Goal: Task Accomplishment & Management: Manage account settings

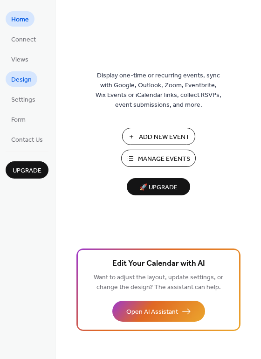
click at [31, 76] on span "Design" at bounding box center [21, 80] width 20 height 10
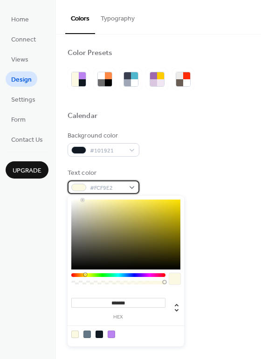
click at [122, 189] on span "#FCF9E2" at bounding box center [107, 188] width 34 height 10
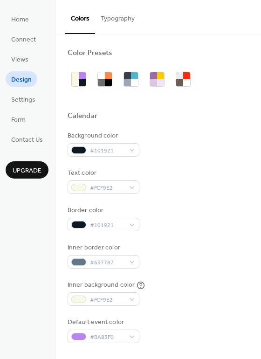
click at [161, 150] on div "Background color #101921" at bounding box center [159, 144] width 182 height 26
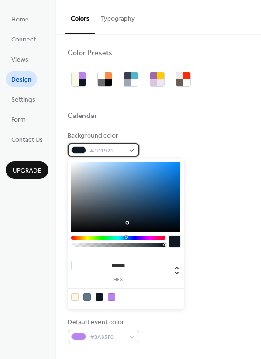
click at [80, 148] on div at bounding box center [78, 149] width 15 height 7
click at [113, 150] on span "#101921" at bounding box center [107, 151] width 34 height 10
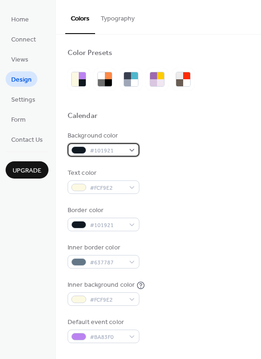
click at [109, 150] on span "#101921" at bounding box center [107, 151] width 34 height 10
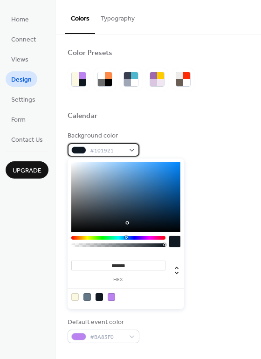
click at [115, 150] on span "#101921" at bounding box center [107, 151] width 34 height 10
click at [112, 149] on span "#101921" at bounding box center [107, 151] width 34 height 10
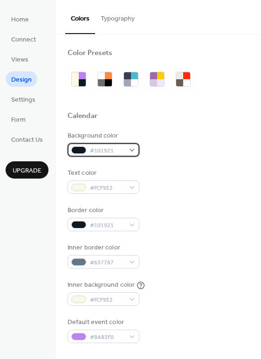
click at [111, 153] on span "#101921" at bounding box center [107, 151] width 34 height 10
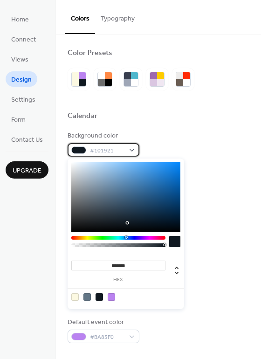
scroll to position [47, 0]
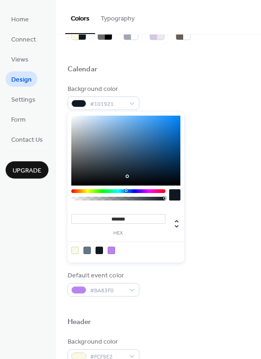
click at [133, 217] on input "*******" at bounding box center [118, 219] width 94 height 10
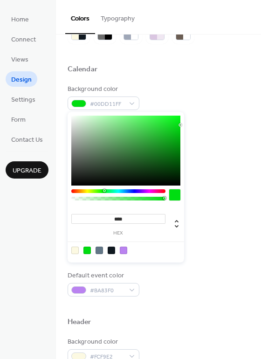
type input "*****"
click at [114, 101] on span "#00DD11FF" at bounding box center [107, 104] width 34 height 10
click at [119, 104] on span "#00DD11FF" at bounding box center [107, 104] width 34 height 10
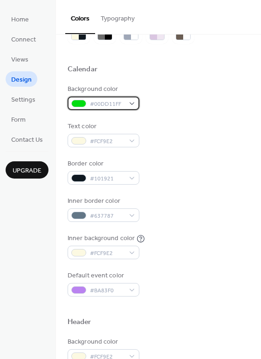
click at [97, 101] on span "#00DD11FF" at bounding box center [107, 104] width 34 height 10
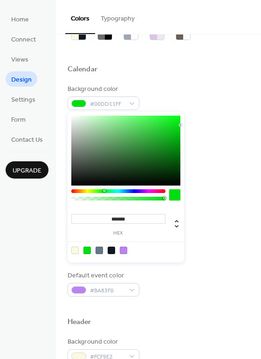
click at [140, 219] on input "*******" at bounding box center [118, 219] width 94 height 10
type input "*******"
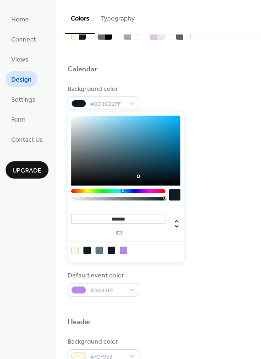
click at [217, 198] on div "Inner border color #637787" at bounding box center [159, 209] width 182 height 26
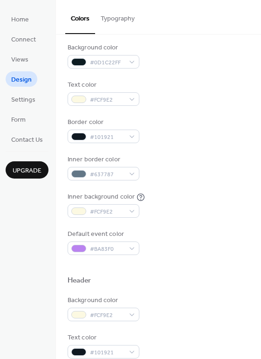
scroll to position [93, 0]
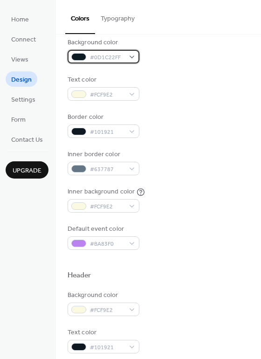
click at [120, 54] on span "#0D1C22FF" at bounding box center [107, 58] width 34 height 10
click at [214, 47] on div "Background color #0D1C22FF" at bounding box center [159, 51] width 182 height 26
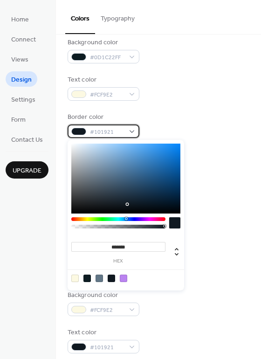
click at [110, 128] on span "#101921" at bounding box center [107, 132] width 34 height 10
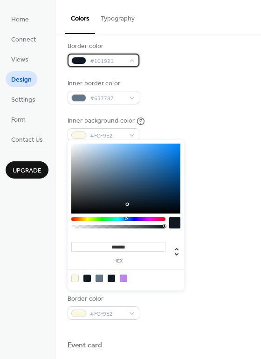
scroll to position [186, 0]
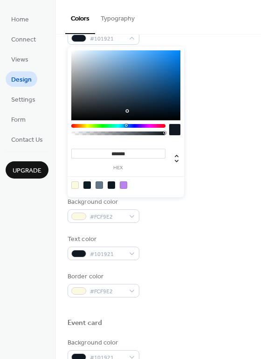
click at [136, 156] on input "*******" at bounding box center [118, 154] width 94 height 10
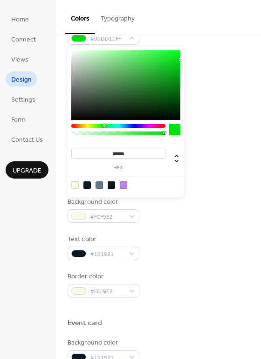
type input "*******"
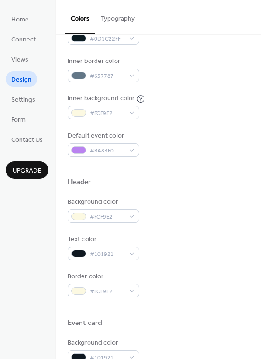
click at [217, 94] on div "Inner background color #FCF9E2" at bounding box center [159, 107] width 182 height 26
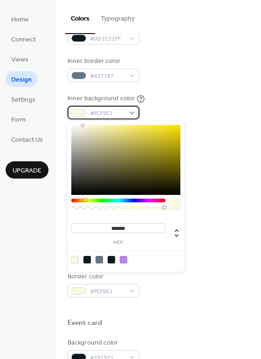
click at [127, 109] on div "#FCF9E2" at bounding box center [104, 113] width 72 height 14
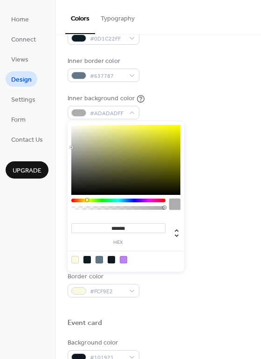
drag, startPoint x: 93, startPoint y: 163, endPoint x: 67, endPoint y: 147, distance: 30.4
click at [67, 147] on body "Home Connect Views Design Settings Form Contact Us Upgrade Design Upgrade Color…" at bounding box center [130, 179] width 261 height 359
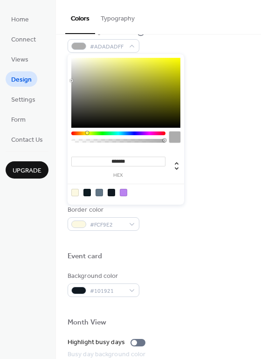
scroll to position [233, 0]
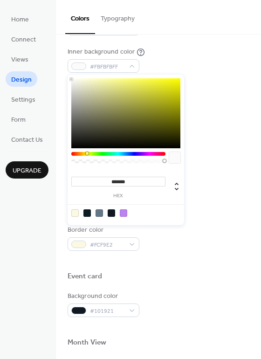
type input "*******"
drag, startPoint x: 76, startPoint y: 87, endPoint x: 59, endPoint y: 70, distance: 23.7
click at [59, 70] on body "Home Connect Views Design Settings Form Contact Us Upgrade Design Upgrade Color…" at bounding box center [130, 179] width 261 height 359
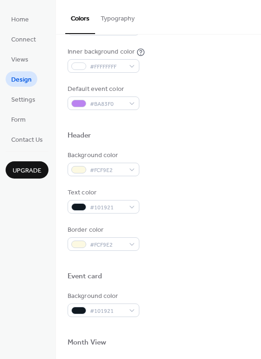
click at [190, 64] on div "Inner background color #FFFFFFFF" at bounding box center [159, 60] width 182 height 26
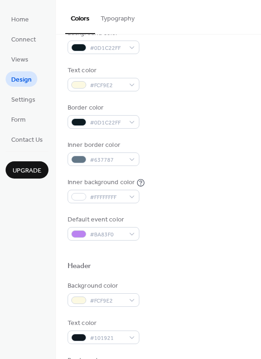
scroll to position [140, 0]
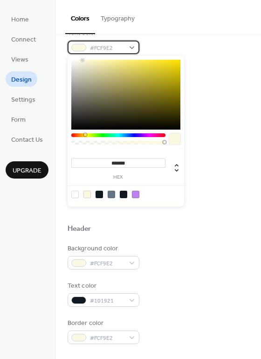
click at [109, 51] on span "#FCF9E2" at bounding box center [107, 48] width 34 height 10
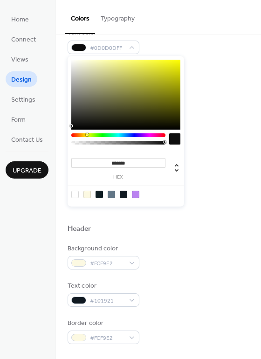
type input "*******"
drag, startPoint x: 79, startPoint y: 94, endPoint x: 66, endPoint y: 167, distance: 73.7
click at [66, 167] on body "Home Connect Views Design Settings Form Contact Us Upgrade Design Upgrade Color…" at bounding box center [130, 179] width 261 height 359
click at [207, 94] on div "Background color #0D1C22FF Text color #000000FF Border color #0D1C22FF Inner bo…" at bounding box center [159, 97] width 182 height 212
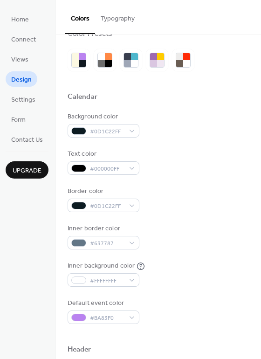
scroll to position [47, 0]
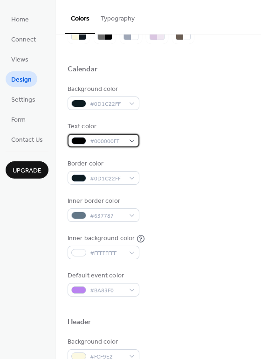
click at [128, 134] on div "#000000FF" at bounding box center [104, 141] width 72 height 14
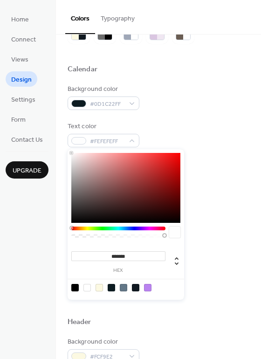
type input "*******"
drag, startPoint x: 78, startPoint y: 161, endPoint x: 66, endPoint y: 150, distance: 16.2
click at [66, 150] on body "Home Connect Views Design Settings Form Contact Us Upgrade Design Upgrade Color…" at bounding box center [130, 179] width 261 height 359
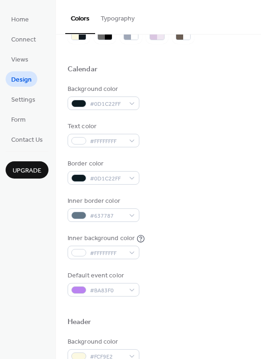
click at [209, 94] on div "Background color #0D1C22FF" at bounding box center [159, 97] width 182 height 26
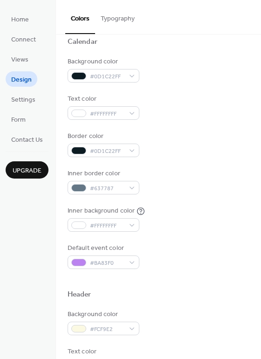
scroll to position [93, 0]
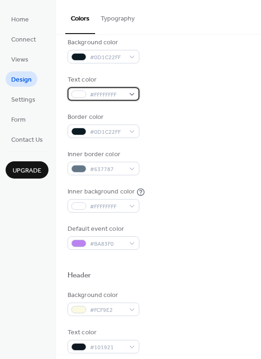
click at [126, 94] on div "#FFFFFFFF" at bounding box center [104, 94] width 72 height 14
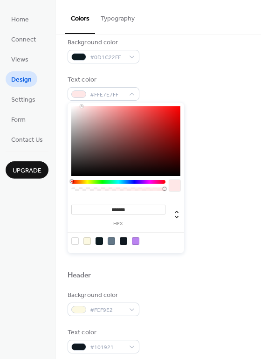
type input "*******"
drag, startPoint x: 76, startPoint y: 118, endPoint x: 65, endPoint y: 80, distance: 39.8
click at [65, 80] on body "Home Connect Views Design Settings Form Contact Us Upgrade Design Upgrade Color…" at bounding box center [130, 179] width 261 height 359
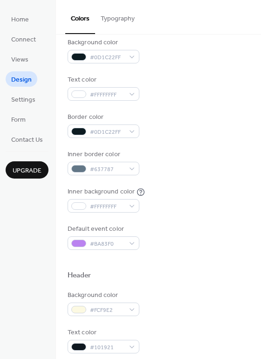
click at [172, 76] on div "Text color #FFFFFFFF" at bounding box center [159, 88] width 182 height 26
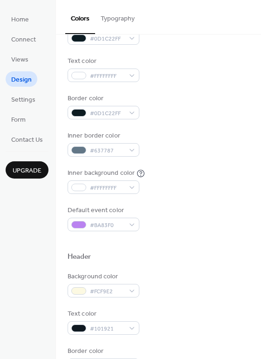
scroll to position [140, 0]
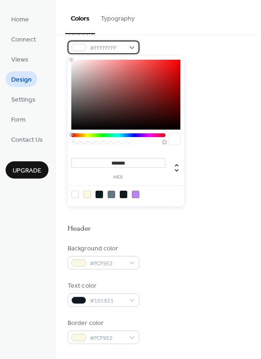
click at [121, 52] on span "#FFFFFFFF" at bounding box center [107, 48] width 34 height 10
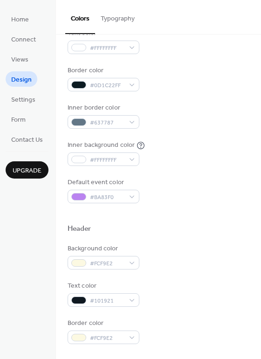
click at [188, 44] on div "Text color #FFFFFFFF" at bounding box center [159, 41] width 182 height 26
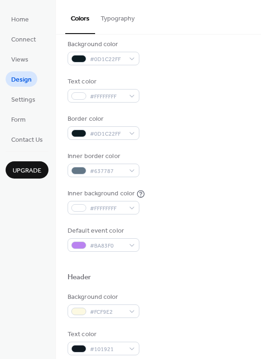
scroll to position [73, 0]
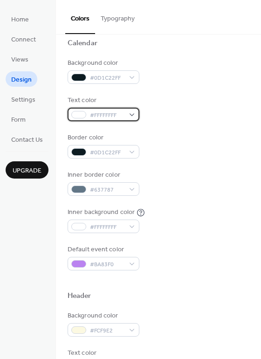
click at [108, 110] on span "#FFFFFFFF" at bounding box center [107, 115] width 34 height 10
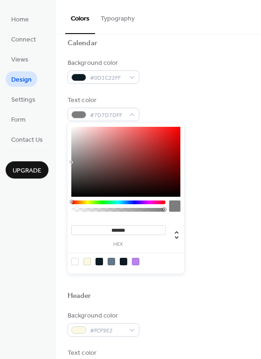
type input "*******"
drag, startPoint x: 74, startPoint y: 133, endPoint x: 64, endPoint y: 155, distance: 23.8
click at [64, 155] on body "Home Connect Views Design Settings Form Contact Us Upgrade Design Upgrade Color…" at bounding box center [130, 179] width 261 height 359
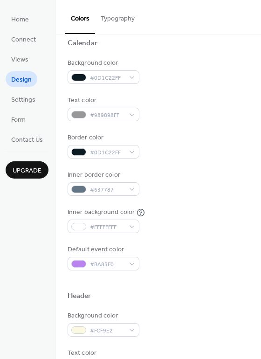
click at [189, 92] on div "Background color #0D1C22FF Text color #989898FF Border color #0D1C22FF Inner bo…" at bounding box center [159, 164] width 182 height 212
click at [188, 93] on div "Background color #0D1C22FF Text color #989898FF Border color #0D1C22FF Inner bo…" at bounding box center [159, 164] width 182 height 212
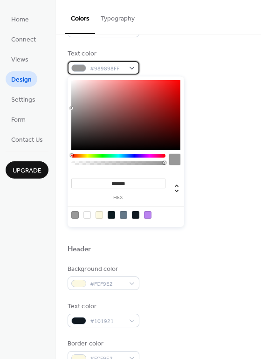
click at [117, 70] on span "#989898FF" at bounding box center [107, 69] width 34 height 10
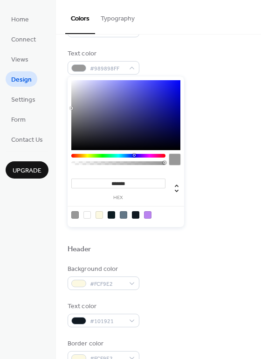
drag, startPoint x: 71, startPoint y: 156, endPoint x: 134, endPoint y: 162, distance: 62.7
click at [134, 162] on div at bounding box center [118, 162] width 94 height 16
drag, startPoint x: 72, startPoint y: 107, endPoint x: 79, endPoint y: 97, distance: 11.8
click at [79, 97] on div at bounding box center [125, 115] width 109 height 70
type input "*******"
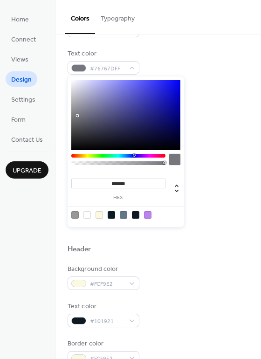
drag, startPoint x: 79, startPoint y: 97, endPoint x: 78, endPoint y: 116, distance: 18.2
click at [78, 116] on div at bounding box center [77, 116] width 2 height 2
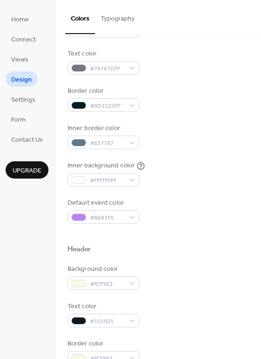
click at [212, 49] on div "Text color #76767DFF" at bounding box center [159, 62] width 182 height 26
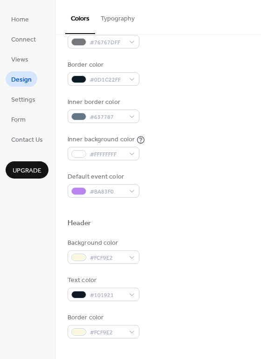
scroll to position [166, 0]
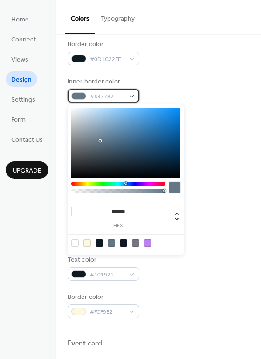
click at [124, 97] on div "#637787" at bounding box center [104, 96] width 72 height 14
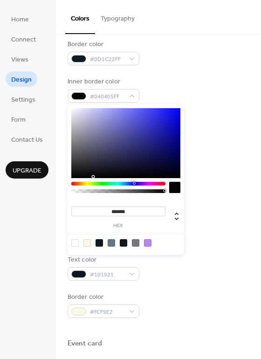
type input "*******"
drag, startPoint x: 79, startPoint y: 177, endPoint x: 59, endPoint y: 183, distance: 21.5
click at [59, 183] on body "Home Connect Views Design Settings Form Contact Us Upgrade Design Upgrade Color…" at bounding box center [130, 179] width 261 height 359
click at [165, 94] on div "Inner border color #000000FF" at bounding box center [159, 90] width 182 height 26
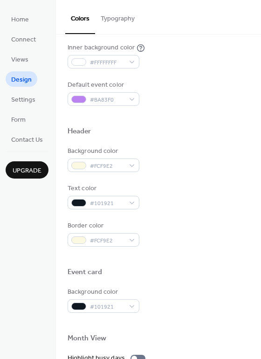
scroll to position [259, 0]
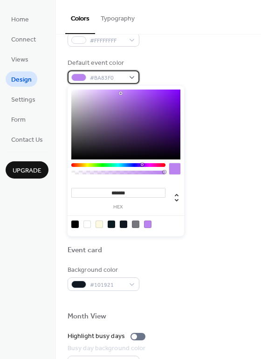
click at [107, 76] on span "#BA83F0" at bounding box center [107, 78] width 34 height 10
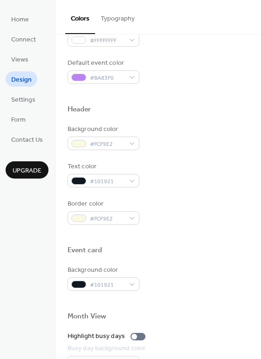
click at [185, 76] on div "Default event color #BA83F0" at bounding box center [159, 71] width 182 height 26
click at [124, 141] on div "#FCF9E2" at bounding box center [104, 143] width 72 height 14
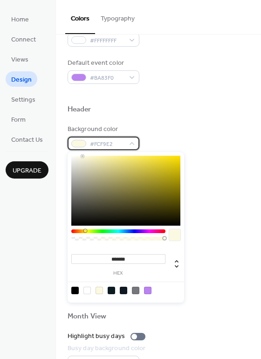
scroll to position [306, 0]
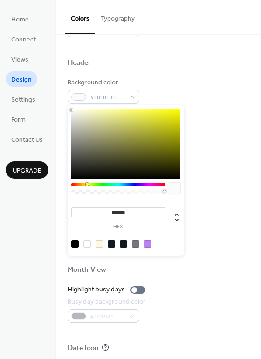
type input "*******"
drag, startPoint x: 71, startPoint y: 157, endPoint x: 47, endPoint y: 90, distance: 71.5
click at [47, 90] on body "Home Connect Views Design Settings Form Contact Us Upgrade Design Upgrade Color…" at bounding box center [130, 179] width 261 height 359
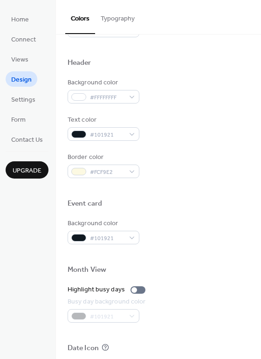
click at [187, 93] on div "Background color #FFFFFFFF" at bounding box center [159, 91] width 182 height 26
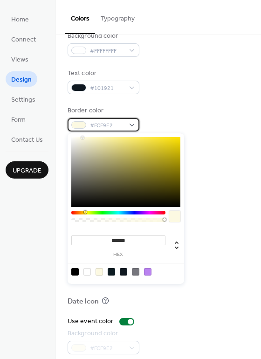
click at [119, 126] on span "#FCF9E2" at bounding box center [107, 126] width 34 height 10
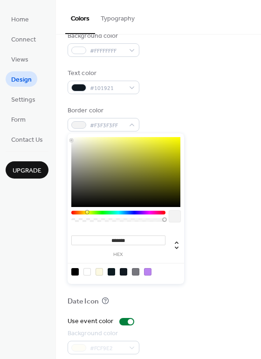
drag, startPoint x: 84, startPoint y: 137, endPoint x: 59, endPoint y: 140, distance: 24.9
click at [60, 140] on body "Home Connect Views Design Settings Form Contact Us Upgrade Design Upgrade Color…" at bounding box center [130, 179] width 261 height 359
type input "*******"
drag, startPoint x: 73, startPoint y: 139, endPoint x: 60, endPoint y: 130, distance: 15.5
click at [61, 130] on body "Home Connect Views Design Settings Form Contact Us Upgrade Design Upgrade Color…" at bounding box center [130, 179] width 261 height 359
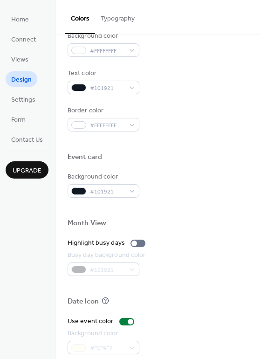
click at [159, 117] on div "Border color #FFFFFFFF" at bounding box center [159, 119] width 182 height 26
click at [171, 116] on div "Border color #FFFFFFFF" at bounding box center [159, 119] width 182 height 26
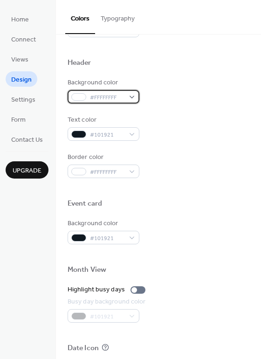
click at [119, 95] on span "#FFFFFFFF" at bounding box center [107, 98] width 34 height 10
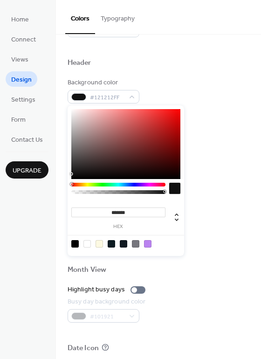
drag, startPoint x: 83, startPoint y: 155, endPoint x: 68, endPoint y: 174, distance: 24.5
click at [68, 174] on div "******* hex" at bounding box center [126, 180] width 116 height 150
click at [138, 209] on input "*******" at bounding box center [118, 212] width 94 height 10
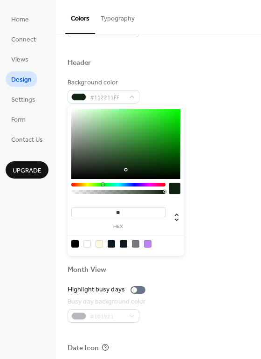
type input "*"
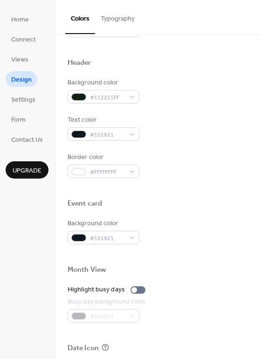
click at [238, 106] on div "Background color #112211FF Text color #101921 Border color #FFFFFFFF" at bounding box center [159, 128] width 182 height 100
click at [123, 95] on span "#112211FF" at bounding box center [107, 98] width 34 height 10
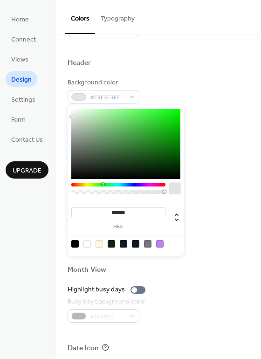
type input "*******"
drag, startPoint x: 82, startPoint y: 120, endPoint x: 51, endPoint y: 104, distance: 34.2
click at [51, 104] on body "Home Connect Views Design Settings Form Contact Us Upgrade Design Upgrade Color…" at bounding box center [130, 179] width 261 height 359
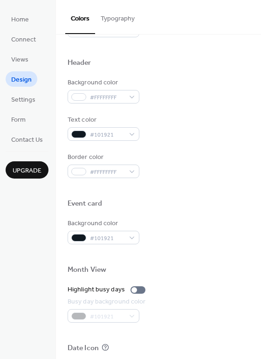
click at [179, 85] on div "Background color #FFFFFFFF" at bounding box center [159, 91] width 182 height 26
click at [151, 113] on div "Background color #FFFFFFFF Text color #101921 Border color #FFFFFFFF" at bounding box center [159, 128] width 182 height 100
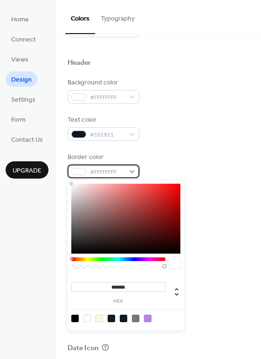
click at [131, 169] on div "#FFFFFFFF" at bounding box center [104, 171] width 72 height 14
click at [177, 135] on div "Text color #101921" at bounding box center [159, 128] width 182 height 26
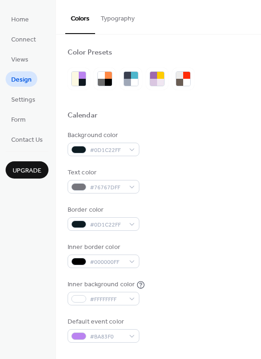
scroll to position [0, 0]
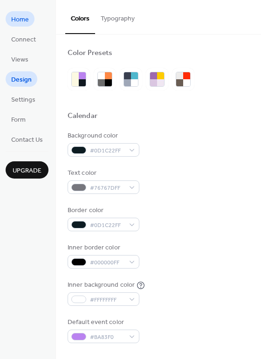
click at [29, 20] on link "Home" at bounding box center [20, 18] width 29 height 15
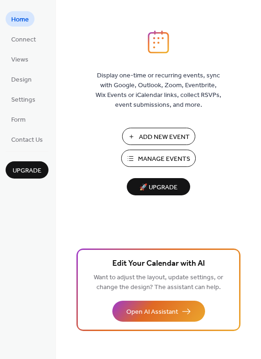
click at [179, 138] on span "Add New Event" at bounding box center [164, 137] width 51 height 10
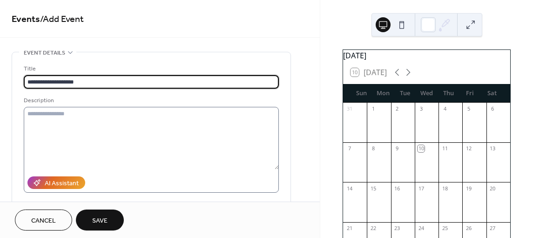
type input "**********"
click at [65, 131] on textarea at bounding box center [151, 138] width 255 height 62
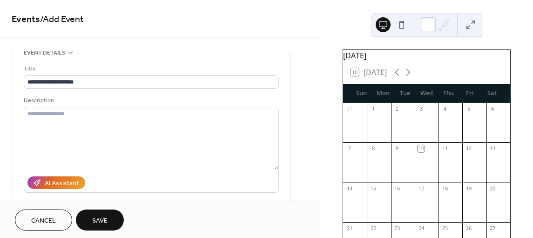
click at [264, 25] on span "Events / Add Event" at bounding box center [160, 19] width 297 height 19
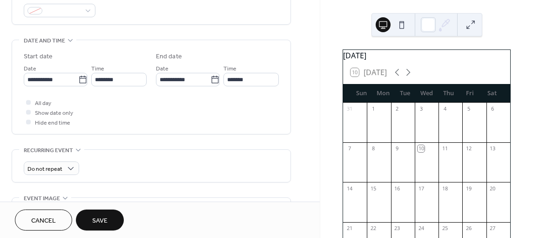
scroll to position [266, 0]
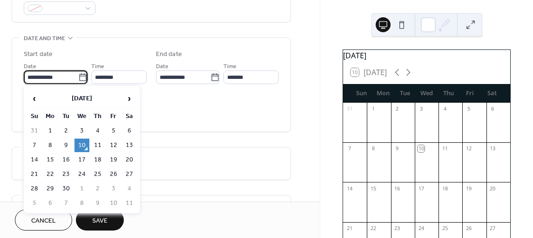
click at [32, 80] on input "**********" at bounding box center [51, 77] width 54 height 14
click at [134, 128] on td "6" at bounding box center [129, 131] width 15 height 14
type input "**********"
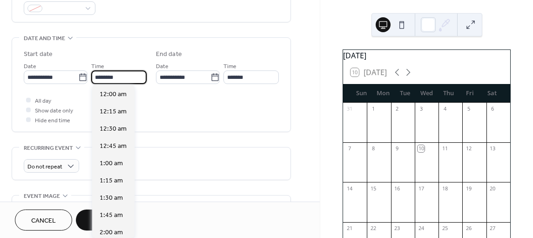
click at [130, 82] on input "********" at bounding box center [118, 77] width 55 height 14
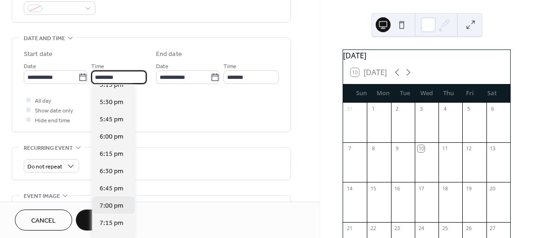
scroll to position [1200, 0]
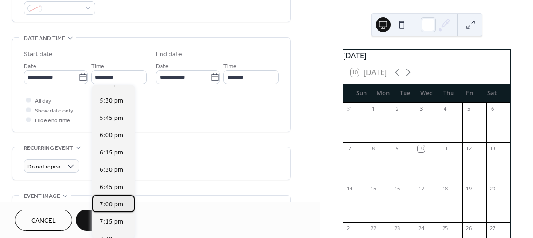
click at [122, 202] on span "7:00 pm" at bounding box center [112, 204] width 24 height 10
type input "*******"
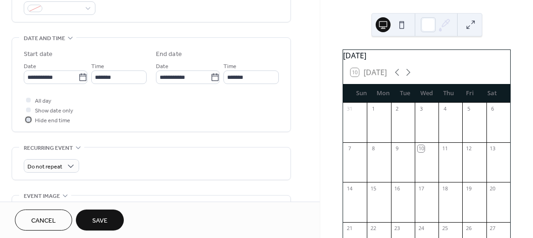
click at [43, 119] on span "Hide end time" at bounding box center [52, 121] width 35 height 10
click at [138, 87] on div "**********" at bounding box center [151, 86] width 255 height 75
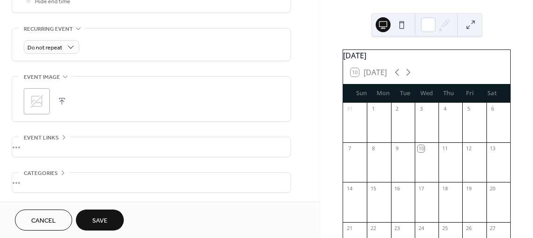
scroll to position [406, 0]
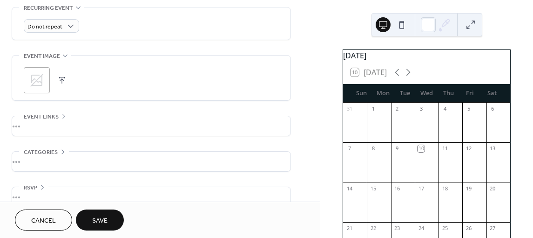
click at [36, 74] on icon at bounding box center [36, 80] width 15 height 15
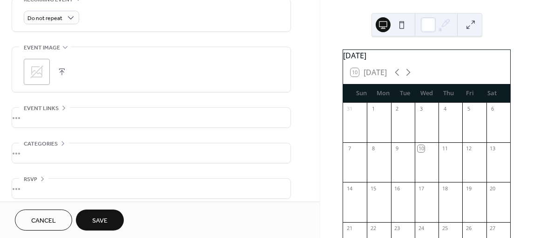
scroll to position [419, 0]
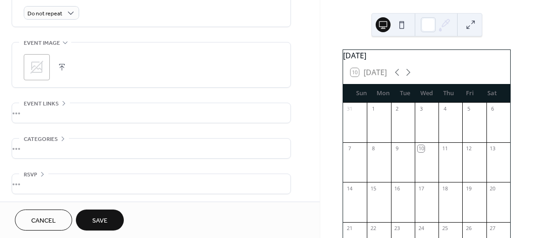
click at [56, 138] on div "•••" at bounding box center [151, 148] width 279 height 20
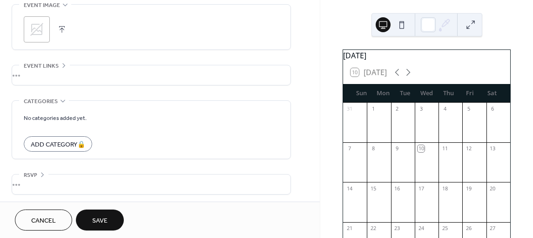
scroll to position [456, 0]
click at [46, 96] on span "Categories" at bounding box center [41, 101] width 34 height 10
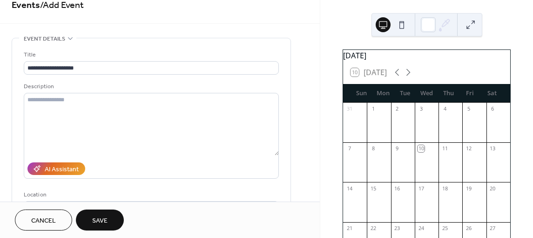
scroll to position [0, 0]
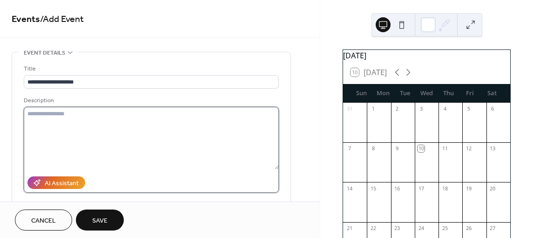
click at [132, 122] on textarea at bounding box center [151, 138] width 255 height 62
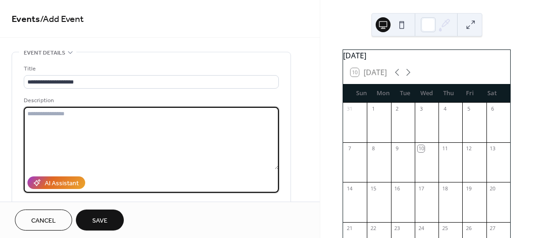
paste textarea "**********"
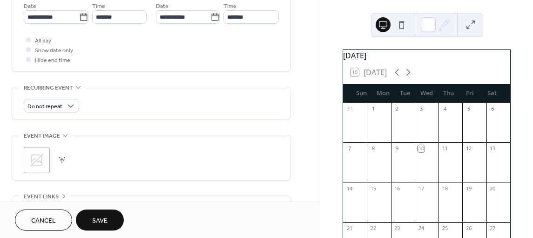
scroll to position [419, 0]
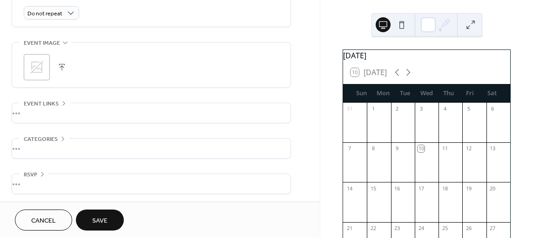
type textarea "**********"
click at [30, 63] on icon at bounding box center [36, 67] width 15 height 15
click at [106, 224] on span "Save" at bounding box center [99, 221] width 15 height 10
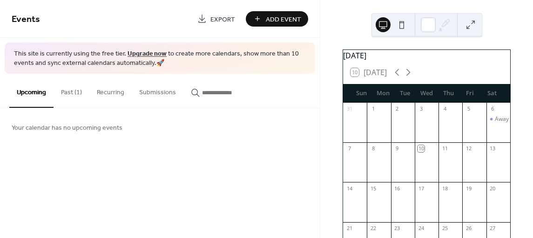
click at [75, 96] on button "Past (1)" at bounding box center [72, 90] width 36 height 33
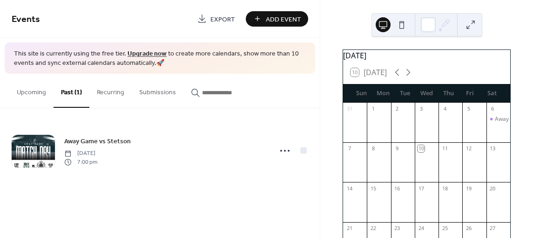
click at [29, 90] on button "Upcoming" at bounding box center [31, 90] width 44 height 33
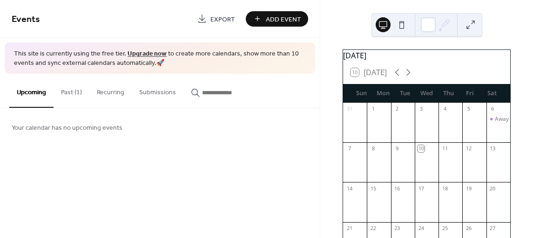
click at [70, 92] on button "Past (1)" at bounding box center [72, 90] width 36 height 33
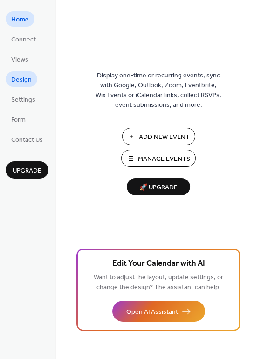
click at [28, 77] on span "Design" at bounding box center [21, 80] width 20 height 10
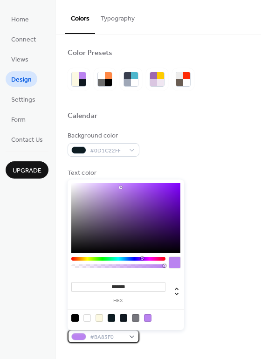
click at [103, 332] on span "#BA83F0" at bounding box center [107, 337] width 34 height 10
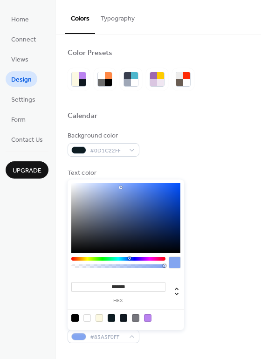
click at [129, 259] on div at bounding box center [118, 259] width 94 height 4
type input "*******"
drag, startPoint x: 166, startPoint y: 197, endPoint x: 158, endPoint y: 230, distance: 33.4
click at [158, 230] on div at bounding box center [125, 218] width 109 height 70
click at [215, 266] on div "Inner border color #000000FF" at bounding box center [159, 256] width 182 height 26
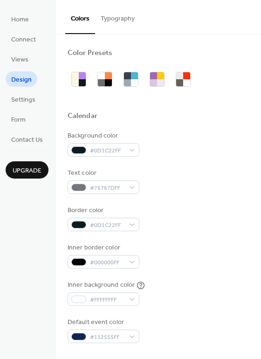
click at [110, 21] on button "Typography" at bounding box center [117, 16] width 45 height 33
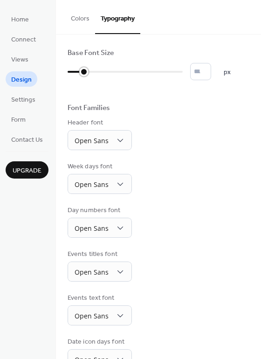
type input "**"
drag, startPoint x: 78, startPoint y: 69, endPoint x: 103, endPoint y: 79, distance: 27.2
click at [103, 79] on div "** px" at bounding box center [149, 71] width 163 height 17
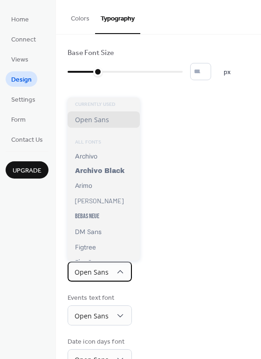
click at [100, 279] on div "Open Sans" at bounding box center [100, 271] width 64 height 20
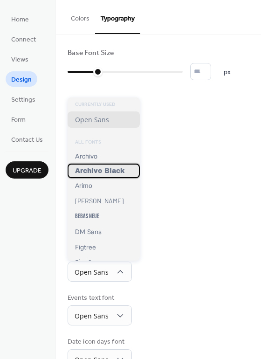
click at [100, 170] on span "Archivo Black" at bounding box center [99, 170] width 49 height 7
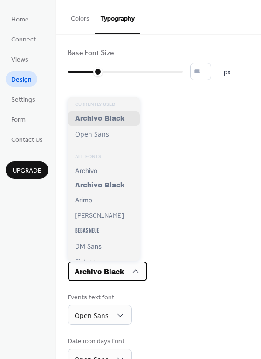
click at [130, 272] on div "Archivo Black" at bounding box center [108, 271] width 80 height 20
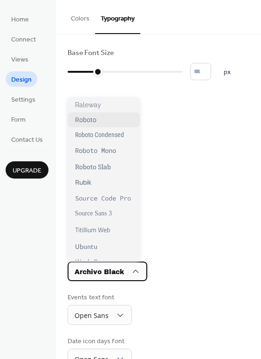
scroll to position [701, 0]
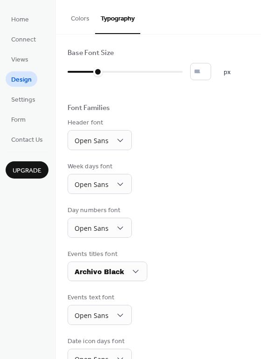
click at [192, 128] on div "Header font Open Sans" at bounding box center [159, 134] width 182 height 32
click at [184, 116] on div "Base Font Size ** px Font Families Header font Open Sans Week days font Open Sa…" at bounding box center [159, 230] width 182 height 364
click at [88, 20] on button "Colors" at bounding box center [80, 16] width 30 height 33
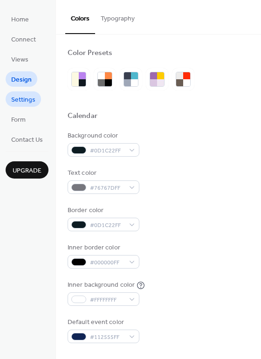
click at [27, 96] on span "Settings" at bounding box center [23, 100] width 24 height 10
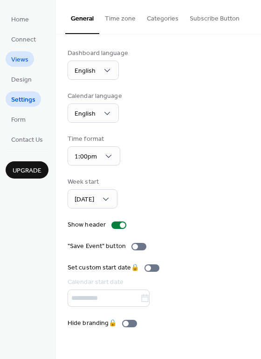
click at [24, 61] on span "Views" at bounding box center [19, 60] width 17 height 10
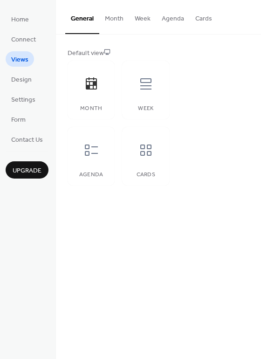
click at [109, 22] on button "Month" at bounding box center [114, 16] width 30 height 33
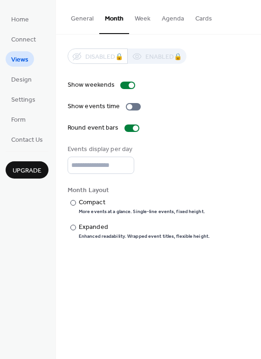
click at [85, 29] on button "General" at bounding box center [82, 16] width 34 height 33
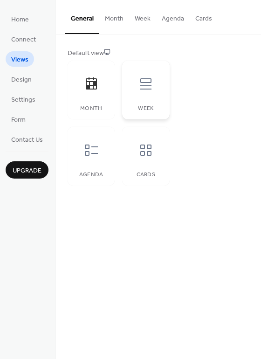
click at [147, 104] on div "Week" at bounding box center [145, 90] width 47 height 59
click at [96, 107] on div "Month" at bounding box center [91, 108] width 28 height 7
click at [106, 161] on div "Agenda" at bounding box center [91, 156] width 47 height 59
click at [141, 149] on icon at bounding box center [145, 150] width 15 height 15
click at [100, 83] on div at bounding box center [91, 84] width 28 height 28
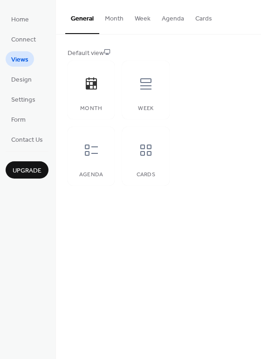
click at [115, 22] on button "Month" at bounding box center [114, 16] width 30 height 33
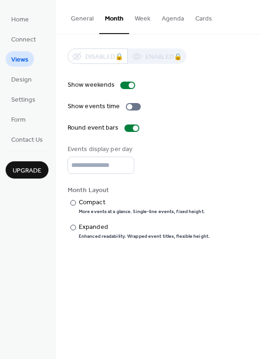
click at [82, 15] on button "General" at bounding box center [82, 16] width 34 height 33
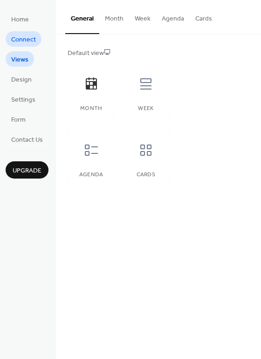
click at [30, 41] on span "Connect" at bounding box center [23, 40] width 25 height 10
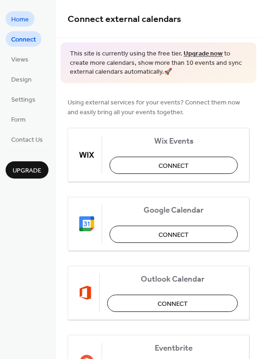
click at [19, 20] on span "Home" at bounding box center [20, 20] width 18 height 10
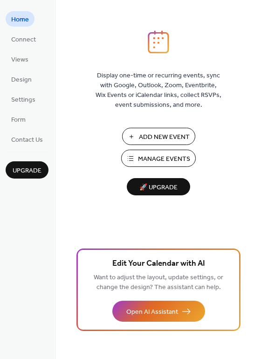
click at [173, 141] on span "Add New Event" at bounding box center [164, 137] width 51 height 10
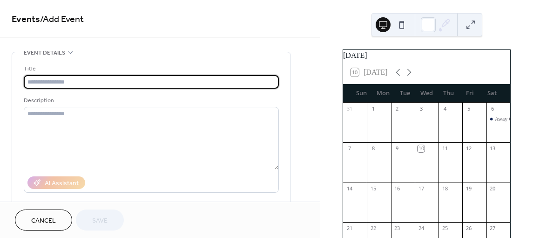
type input "*"
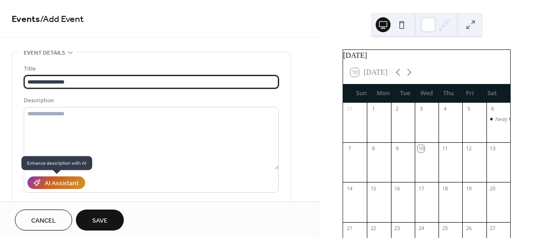
type input "**********"
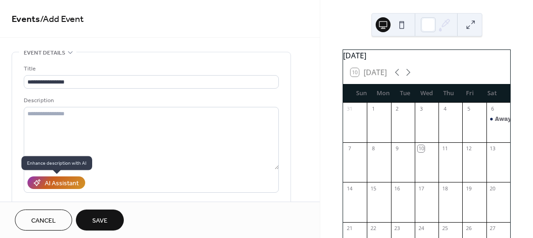
click at [67, 185] on div "AI Assistant" at bounding box center [62, 183] width 34 height 10
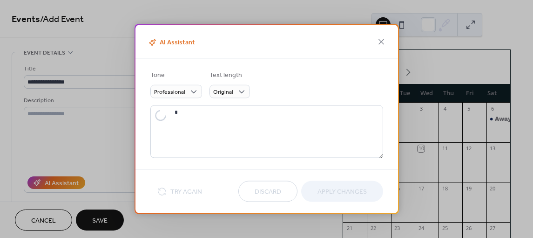
type textarea "**********"
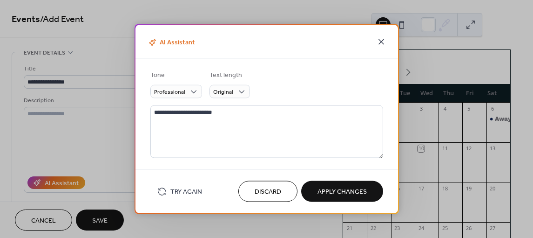
click at [381, 46] on icon at bounding box center [381, 41] width 11 height 11
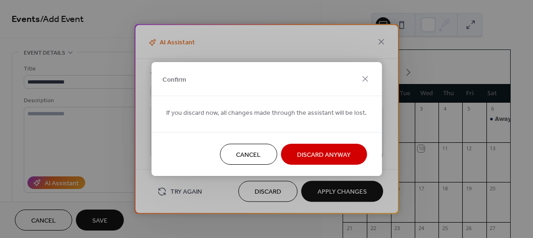
click at [300, 152] on span "Discard Anyway" at bounding box center [324, 155] width 54 height 10
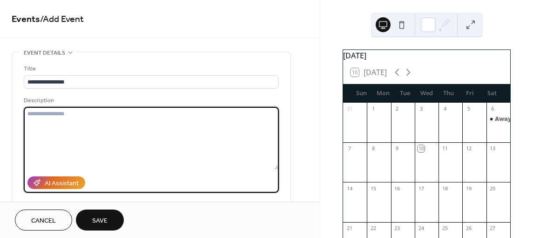
click at [156, 107] on textarea at bounding box center [151, 138] width 255 height 62
paste textarea "**********"
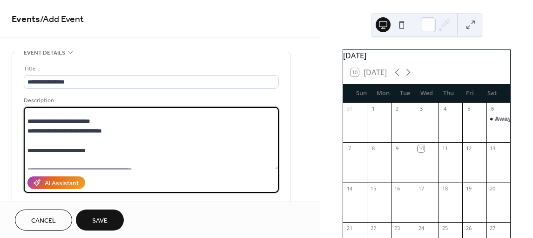
scroll to position [59, 0]
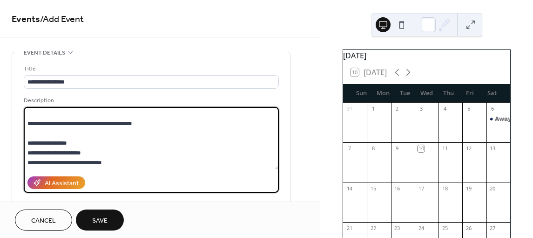
click at [50, 133] on textarea "**********" at bounding box center [152, 138] width 256 height 62
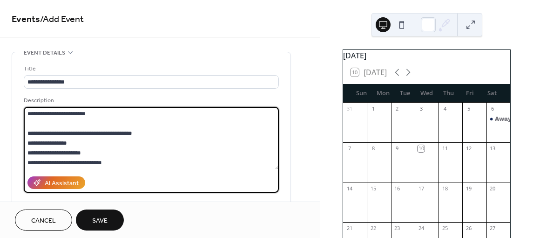
scroll to position [49, 0]
click at [29, 122] on textarea "**********" at bounding box center [152, 138] width 256 height 62
click at [30, 114] on textarea "**********" at bounding box center [152, 138] width 256 height 62
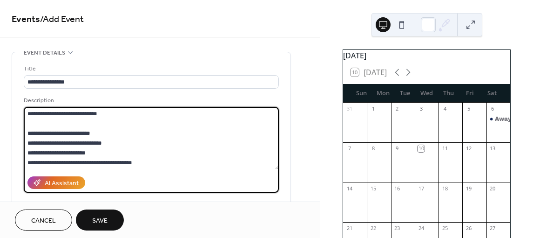
click at [63, 123] on textarea "**********" at bounding box center [152, 138] width 256 height 62
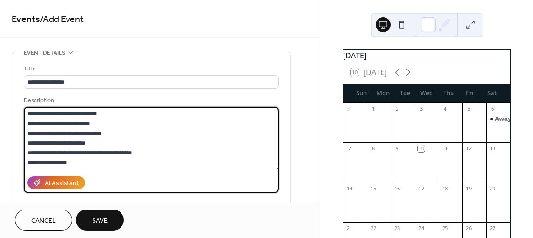
type textarea "**********"
click at [401, 23] on button at bounding box center [401, 24] width 15 height 15
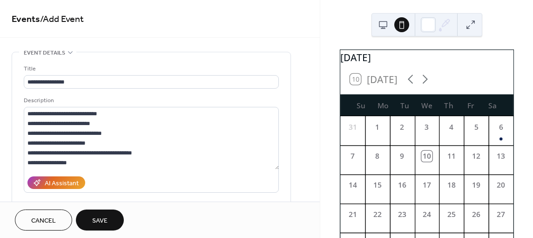
click at [385, 24] on button at bounding box center [383, 24] width 15 height 15
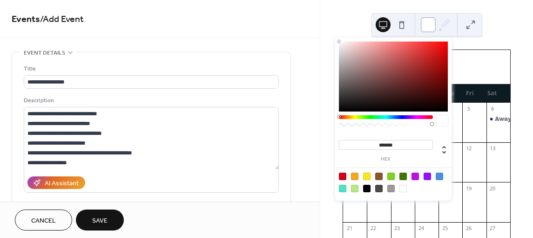
click at [428, 23] on div at bounding box center [428, 24] width 15 height 15
type input "*******"
drag, startPoint x: 411, startPoint y: 85, endPoint x: 321, endPoint y: 32, distance: 104.4
click at [322, 32] on body "**********" at bounding box center [266, 119] width 533 height 238
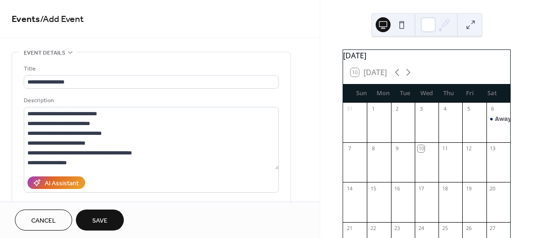
click at [511, 72] on div "September 2025 10 Today Sun Mon Tue Wed Thu Fri Sat 31 1 2 3 4 5 6 Away Game vs…" at bounding box center [426, 209] width 183 height 320
click at [401, 23] on button at bounding box center [401, 24] width 15 height 15
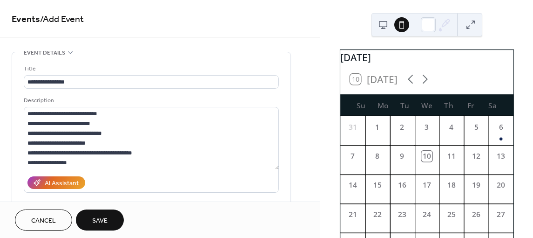
click at [383, 21] on button at bounding box center [383, 24] width 15 height 15
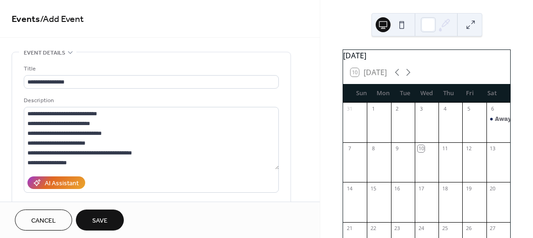
click at [97, 216] on span "Save" at bounding box center [99, 221] width 15 height 10
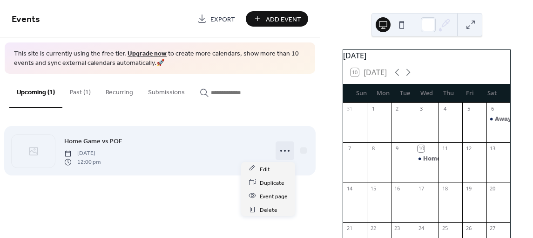
click at [282, 147] on icon at bounding box center [285, 150] width 15 height 15
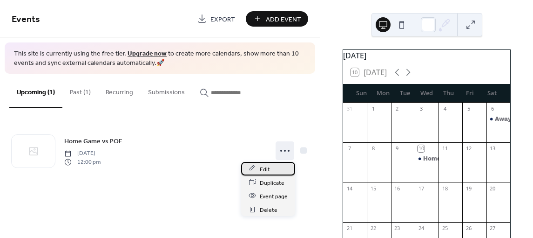
click at [270, 170] on div "Edit" at bounding box center [268, 169] width 54 height 14
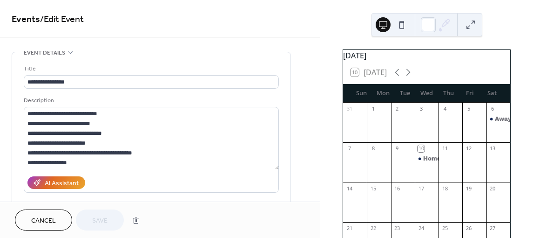
click at [116, 96] on div "Description" at bounding box center [150, 100] width 253 height 10
click at [57, 46] on div "**********" at bounding box center [160, 100] width 320 height 201
click at [59, 50] on div "**********" at bounding box center [160, 100] width 320 height 201
click at [61, 51] on span "Event details" at bounding box center [44, 53] width 41 height 10
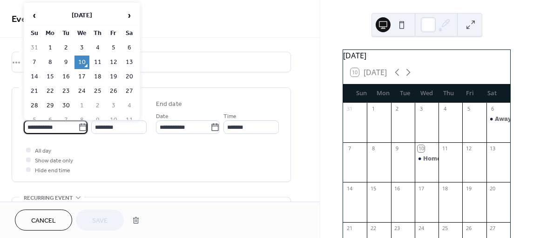
click at [38, 127] on input "**********" at bounding box center [51, 127] width 54 height 14
click at [129, 61] on td "13" at bounding box center [129, 62] width 15 height 14
type input "**********"
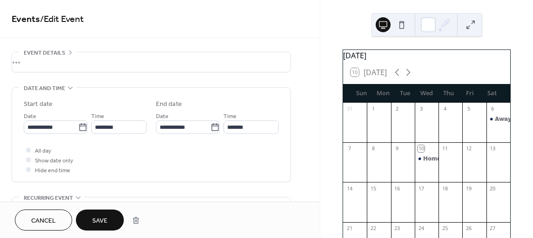
click at [130, 119] on div "Time ********" at bounding box center [118, 121] width 55 height 23
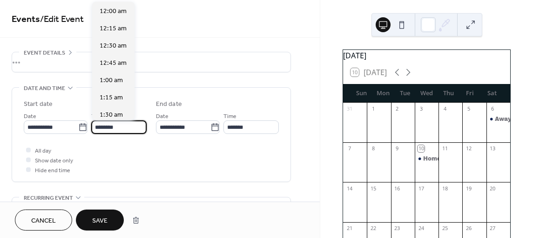
click at [129, 125] on input "********" at bounding box center [118, 127] width 55 height 14
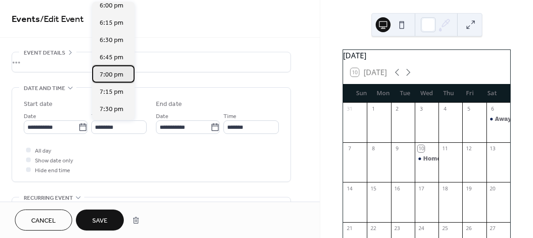
click at [118, 74] on span "7:00 pm" at bounding box center [112, 75] width 24 height 10
type input "*******"
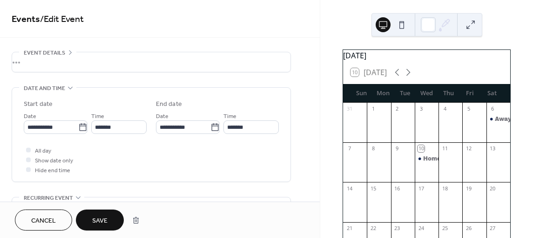
click at [149, 145] on div "All day Show date only Hide end time" at bounding box center [151, 159] width 255 height 29
click at [56, 168] on span "Hide end time" at bounding box center [52, 170] width 35 height 10
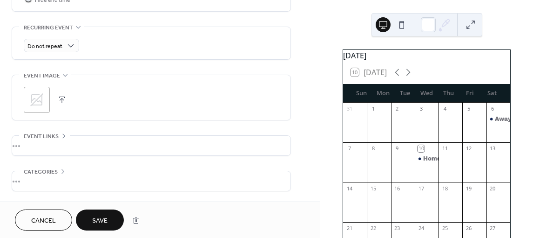
scroll to position [186, 0]
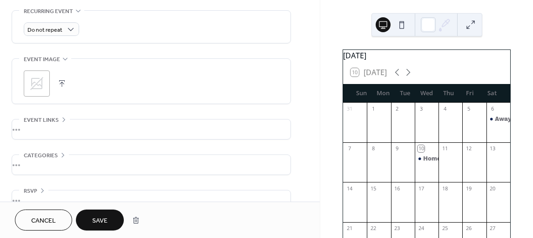
click at [41, 84] on icon at bounding box center [36, 83] width 13 height 13
click at [37, 82] on div ";" at bounding box center [37, 83] width 26 height 26
click at [60, 81] on button "button" at bounding box center [61, 83] width 13 height 13
click at [39, 60] on span "Event image" at bounding box center [42, 59] width 36 height 10
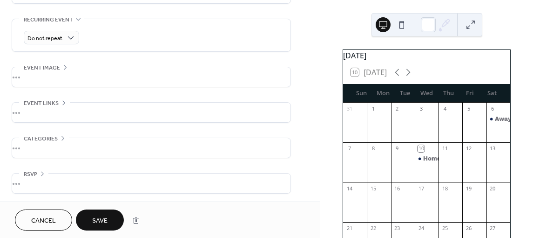
click at [40, 63] on span "Event image" at bounding box center [42, 68] width 36 height 10
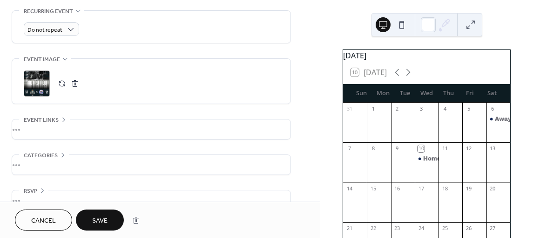
drag, startPoint x: 42, startPoint y: 75, endPoint x: 313, endPoint y: 83, distance: 271.2
click at [313, 83] on div "**********" at bounding box center [160, 42] width 320 height 354
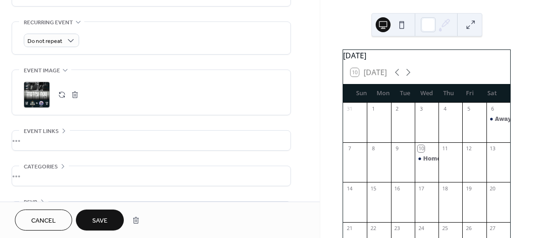
scroll to position [203, 0]
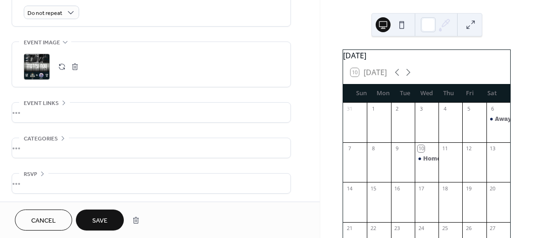
click at [104, 217] on span "Save" at bounding box center [99, 221] width 15 height 10
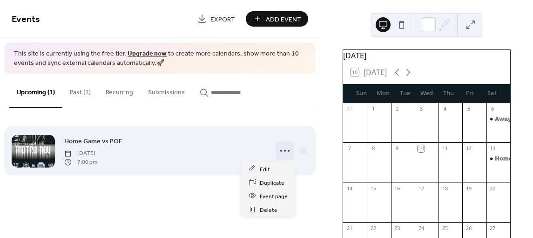
click at [283, 149] on icon at bounding box center [285, 150] width 15 height 15
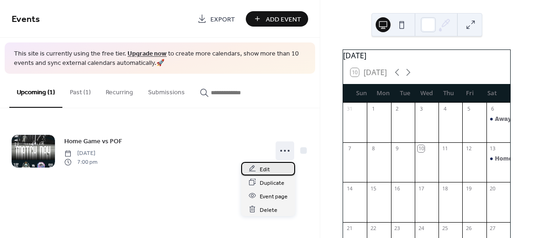
click at [281, 173] on div "Edit" at bounding box center [268, 169] width 54 height 14
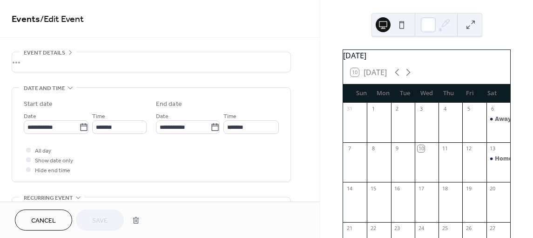
scroll to position [186, 0]
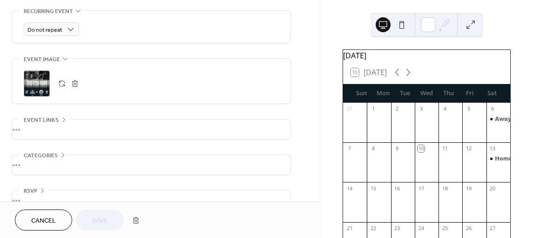
click at [38, 216] on span "Cancel" at bounding box center [43, 221] width 25 height 10
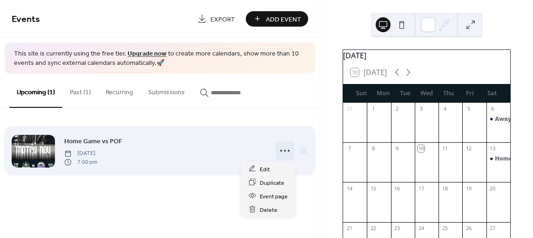
click at [286, 150] on icon at bounding box center [285, 150] width 15 height 15
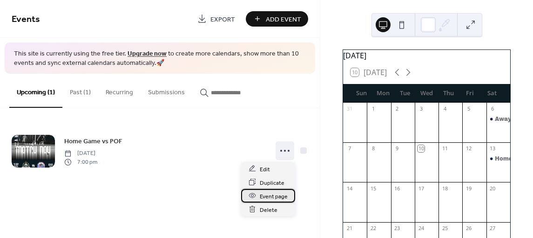
click at [276, 192] on span "Event page" at bounding box center [274, 196] width 28 height 10
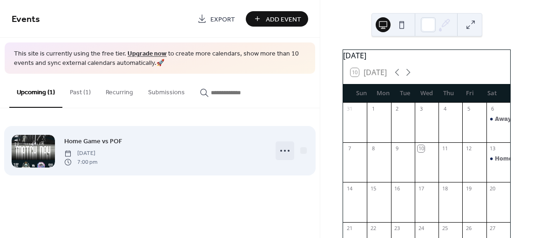
click at [285, 148] on icon at bounding box center [285, 150] width 15 height 15
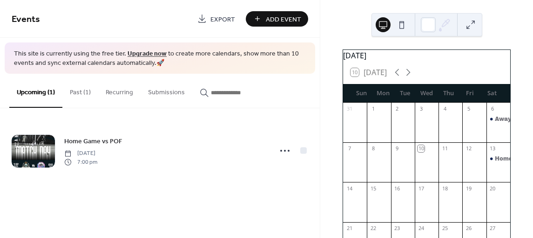
click at [164, 186] on div "Home Game vs POF Saturday, September 13, 2025 7:00 pm" at bounding box center [160, 150] width 320 height 85
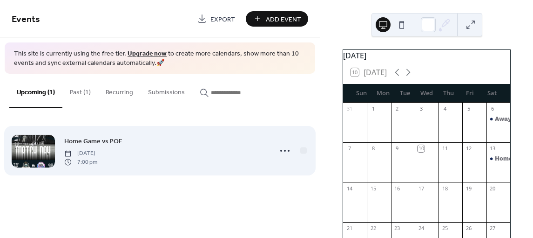
click at [201, 156] on div "Home Game vs POF Saturday, September 13, 2025 7:00 pm" at bounding box center [165, 151] width 202 height 30
click at [50, 148] on div at bounding box center [33, 151] width 43 height 33
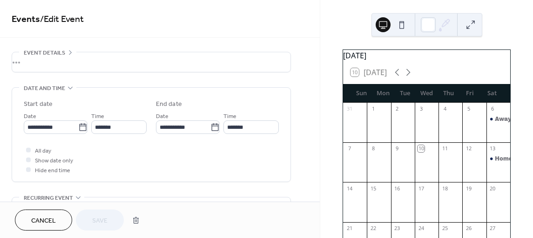
scroll to position [29, 0]
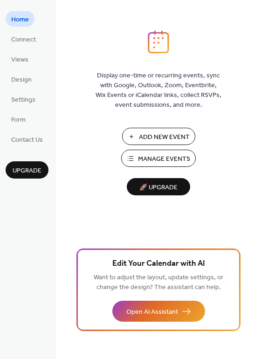
click at [179, 154] on span "Manage Events" at bounding box center [164, 159] width 52 height 10
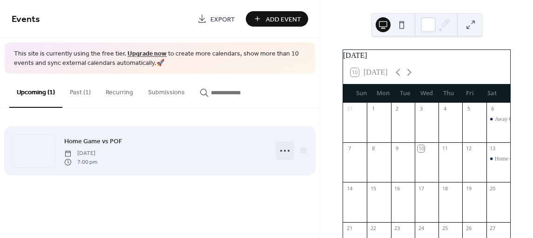
click at [290, 152] on icon at bounding box center [285, 150] width 15 height 15
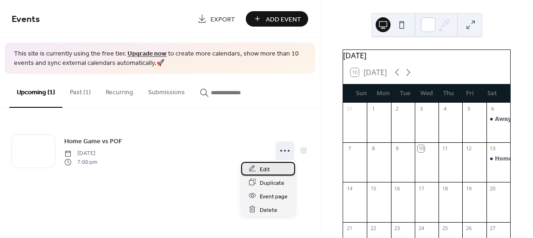
click at [270, 165] on div "Edit" at bounding box center [268, 169] width 54 height 14
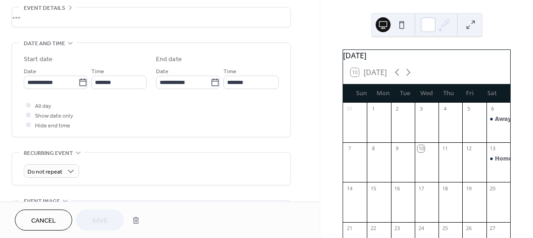
scroll to position [140, 0]
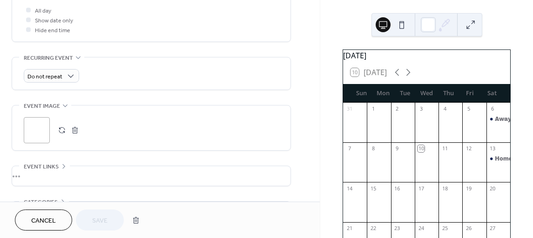
click at [38, 132] on div ";" at bounding box center [37, 130] width 26 height 26
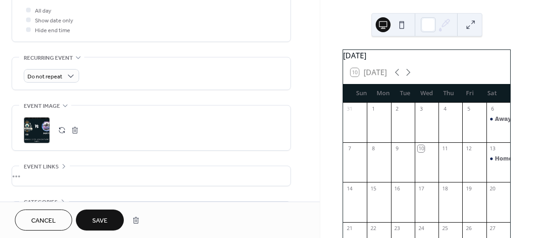
click at [42, 128] on div ";" at bounding box center [37, 130] width 26 height 26
click at [91, 223] on button "Save" at bounding box center [100, 219] width 48 height 21
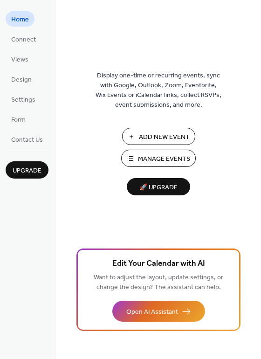
click at [154, 155] on span "Manage Events" at bounding box center [164, 159] width 52 height 10
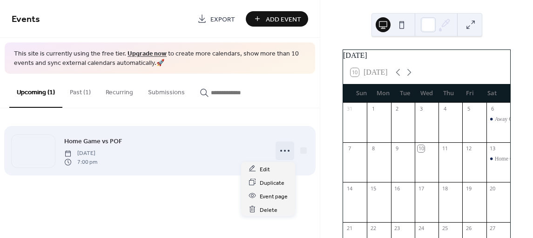
click at [284, 146] on icon at bounding box center [285, 150] width 15 height 15
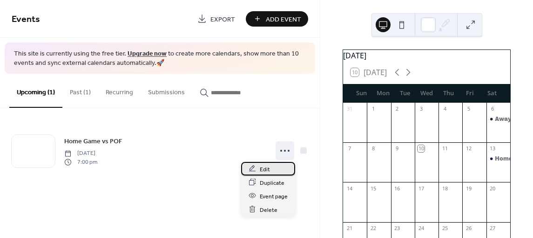
click at [283, 169] on div "Edit" at bounding box center [268, 169] width 54 height 14
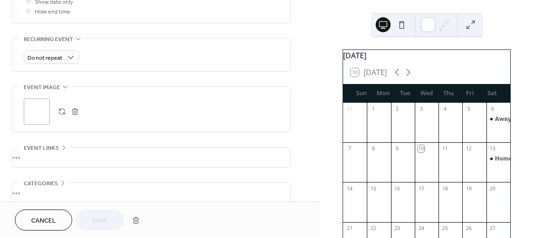
scroll to position [186, 0]
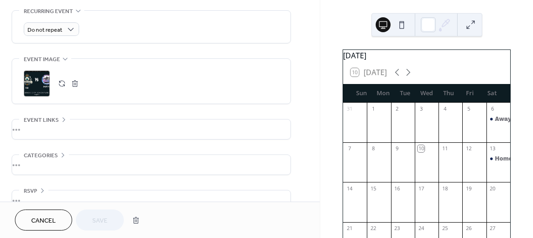
click at [42, 80] on div ";" at bounding box center [37, 83] width 26 height 26
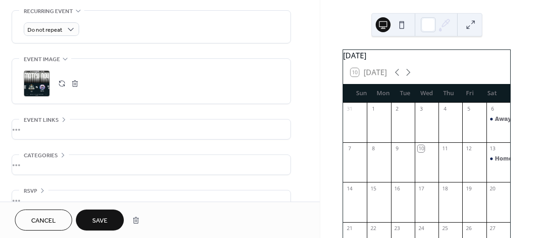
click at [95, 220] on span "Save" at bounding box center [99, 221] width 15 height 10
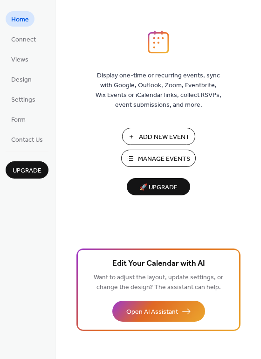
click at [150, 161] on span "Manage Events" at bounding box center [164, 159] width 52 height 10
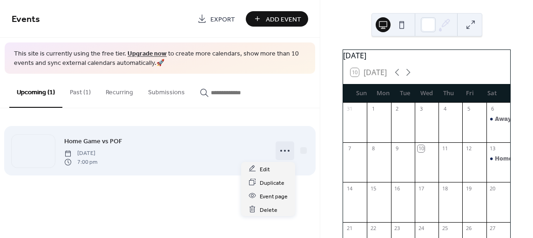
click at [281, 151] on icon at bounding box center [285, 150] width 15 height 15
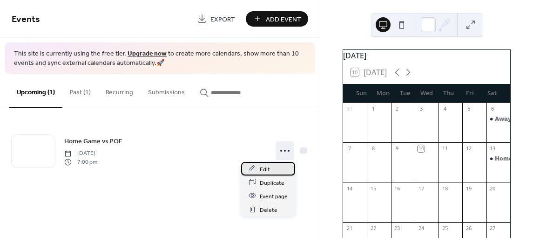
click at [273, 172] on div "Edit" at bounding box center [268, 169] width 54 height 14
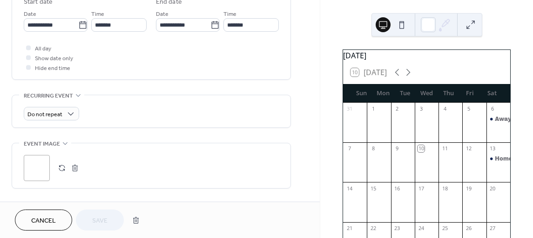
scroll to position [140, 0]
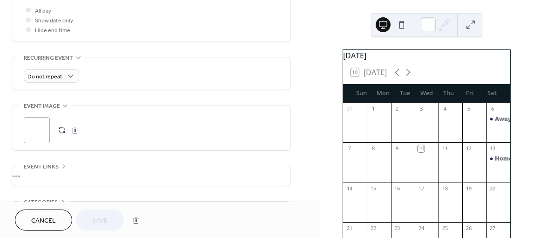
click at [44, 128] on div ";" at bounding box center [37, 130] width 26 height 26
click at [45, 125] on div ";" at bounding box center [37, 130] width 26 height 26
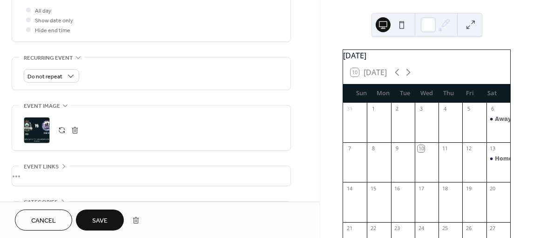
click at [92, 217] on button "Save" at bounding box center [100, 219] width 48 height 21
